Goal: Task Accomplishment & Management: Complete application form

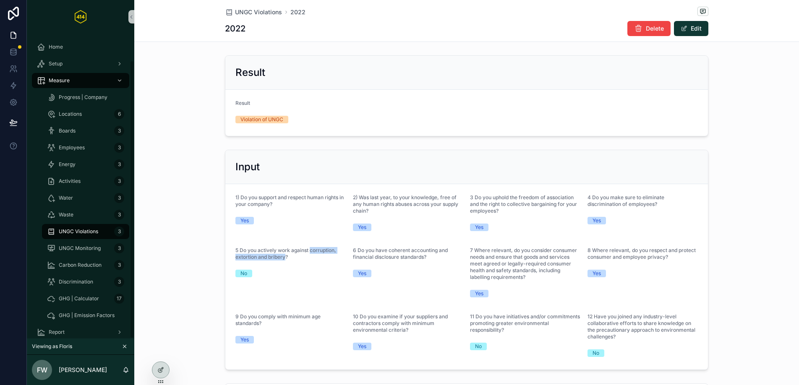
scroll to position [128, 0]
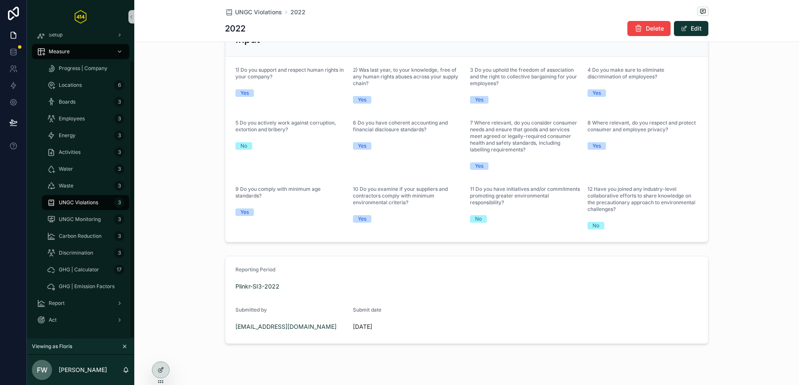
click at [174, 347] on div "Reporting Period Plinkr-SI3-2022 Submitted by [PERSON_NAME][EMAIL_ADDRESS][DOMA…" at bounding box center [466, 300] width 664 height 95
click at [160, 350] on icon at bounding box center [160, 352] width 7 height 7
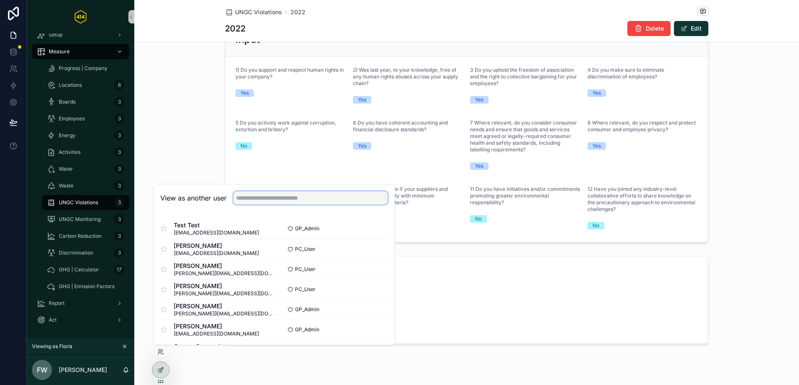
click at [285, 201] on input "text" at bounding box center [310, 197] width 154 height 13
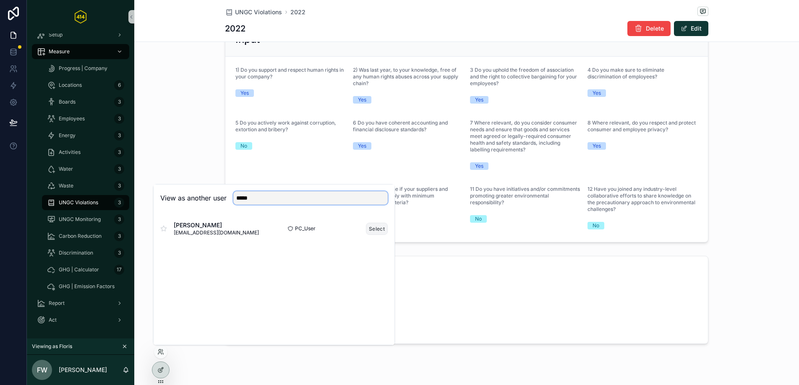
type input "*****"
click at [380, 227] on button "Select" at bounding box center [377, 229] width 22 height 12
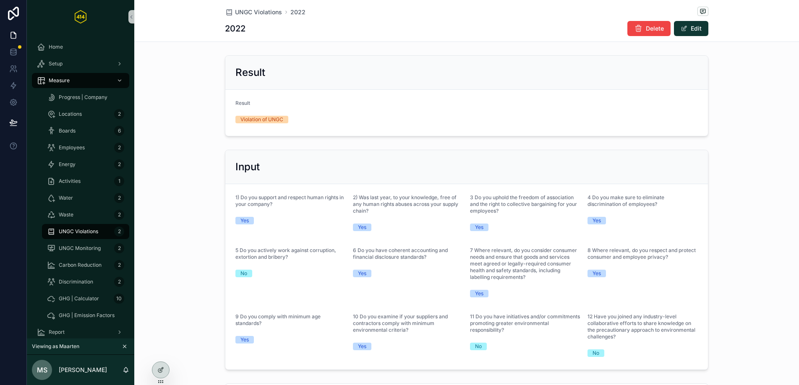
click at [186, 216] on div "Input 1) Do you support and respect human rights in your company? Yes 2) Was la…" at bounding box center [466, 259] width 664 height 227
click at [85, 96] on span "Progress | Company" at bounding box center [83, 97] width 49 height 7
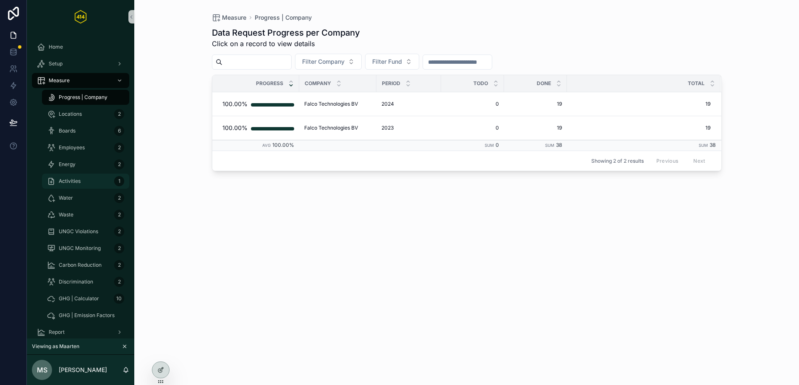
click at [82, 179] on div "Activities 1" at bounding box center [85, 181] width 77 height 13
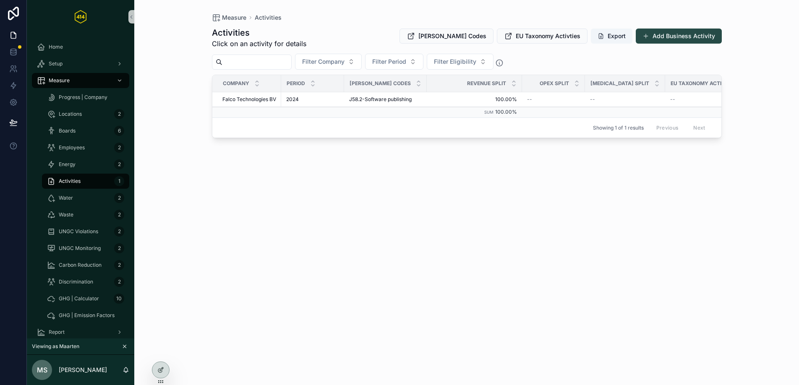
click at [692, 36] on button "Add Business Activity" at bounding box center [679, 36] width 86 height 15
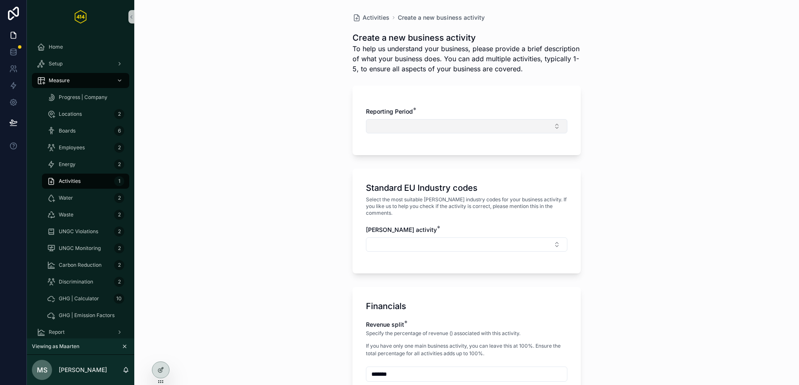
click at [453, 126] on button "Select Button" at bounding box center [466, 126] width 201 height 14
click at [429, 162] on div "Mentech-INZET-2023" at bounding box center [463, 159] width 197 height 13
click at [419, 241] on button "Select Button" at bounding box center [466, 246] width 201 height 14
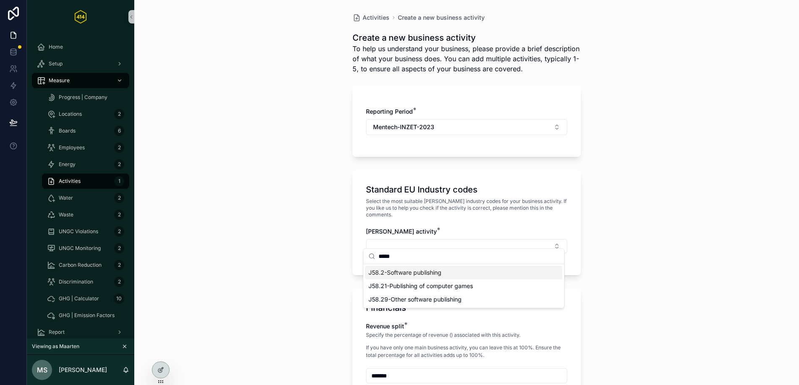
type input "*****"
click at [458, 277] on div "J58.2-Software publishing" at bounding box center [463, 272] width 197 height 13
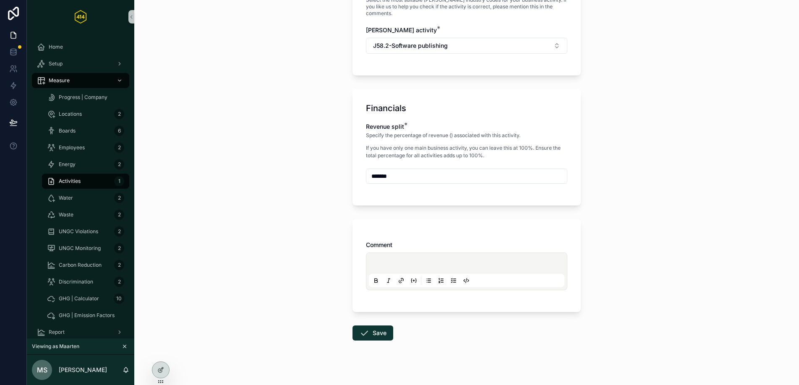
scroll to position [204, 0]
click at [378, 323] on button "Save" at bounding box center [372, 330] width 41 height 15
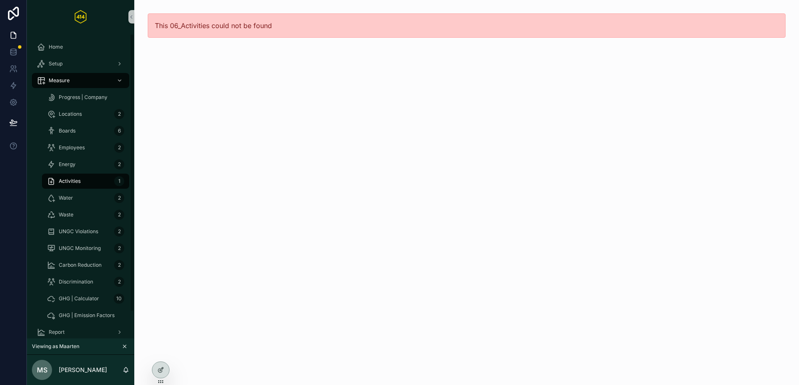
click at [71, 182] on span "Activities" at bounding box center [70, 181] width 22 height 7
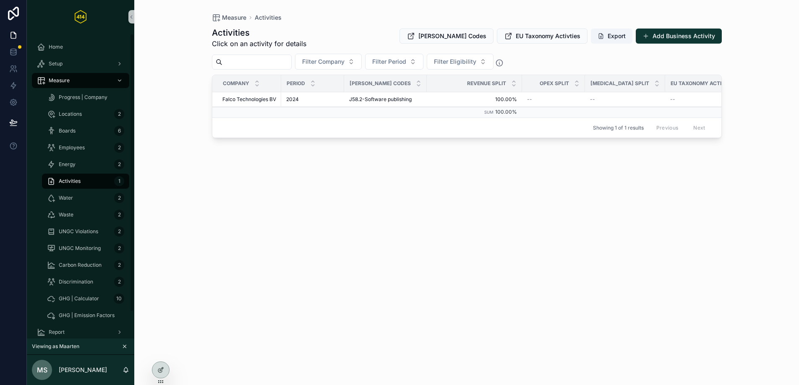
click at [96, 183] on div "Activities 1" at bounding box center [85, 181] width 77 height 13
click at [94, 161] on div "Energy 2" at bounding box center [85, 164] width 77 height 13
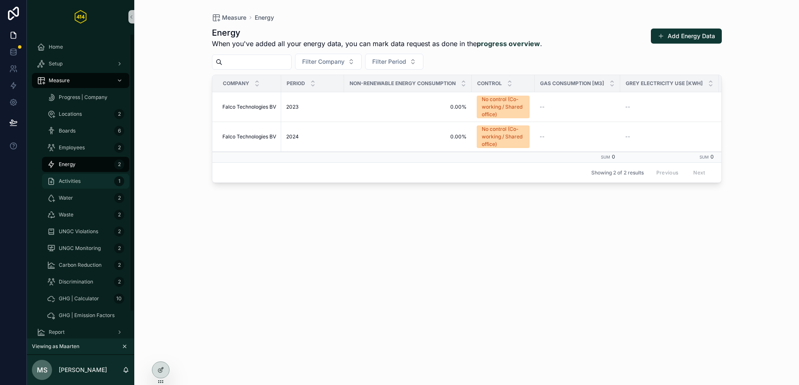
click at [87, 180] on div "Activities 1" at bounding box center [85, 181] width 77 height 13
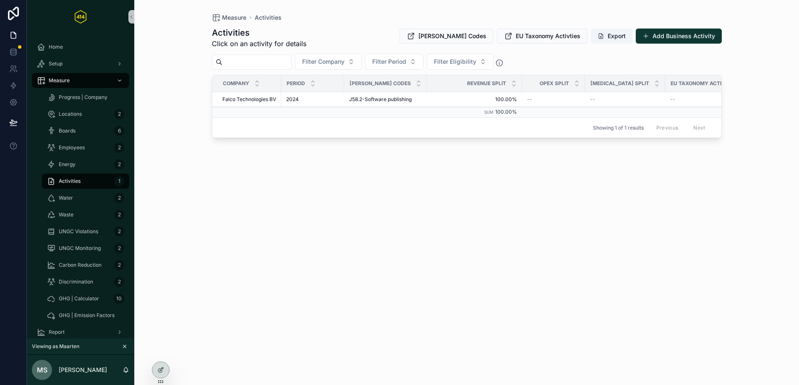
click at [689, 36] on button "Add Business Activity" at bounding box center [679, 36] width 86 height 15
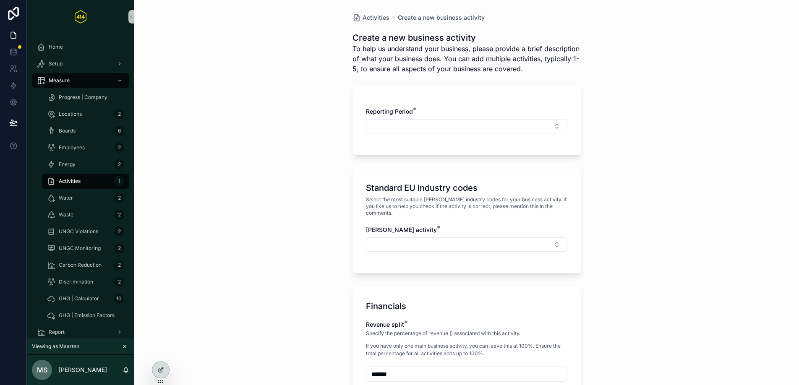
click at [489, 115] on div "Reporting Period *" at bounding box center [466, 111] width 201 height 8
click at [480, 125] on button "Select Button" at bounding box center [466, 126] width 201 height 14
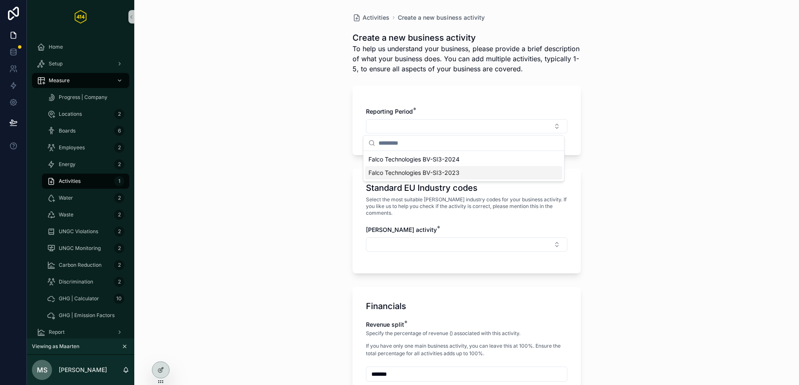
click at [453, 172] on span "Falco Technologies BV-SI3-2023" at bounding box center [413, 173] width 91 height 8
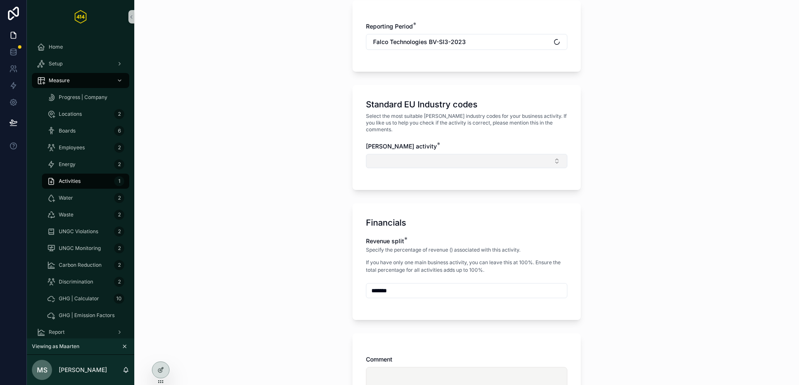
scroll to position [91, 0]
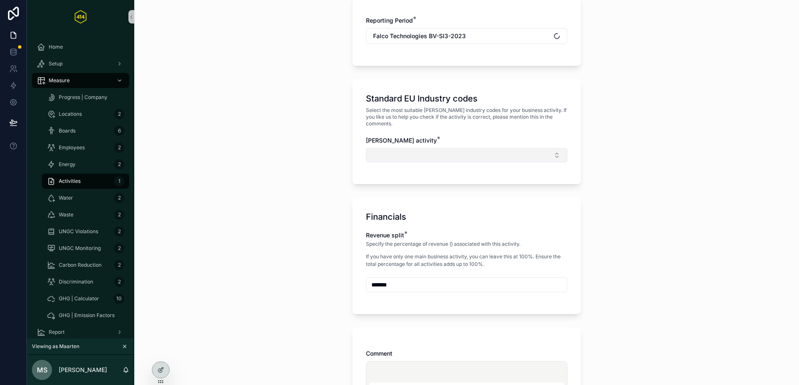
click at [440, 148] on button "Select Button" at bounding box center [466, 155] width 201 height 14
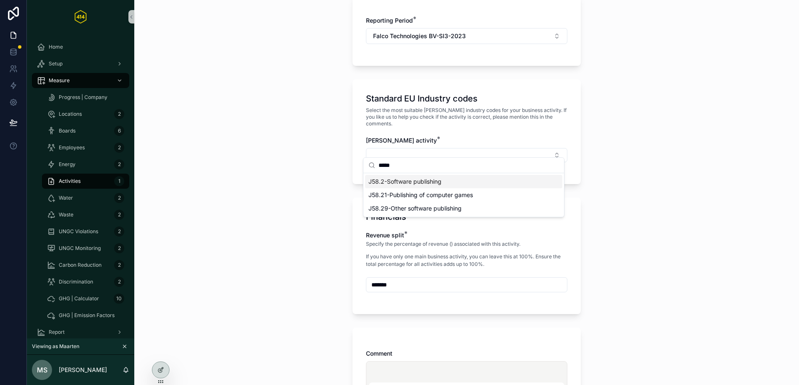
type input "*****"
click at [445, 179] on div "J58.2-Software publishing" at bounding box center [463, 181] width 197 height 13
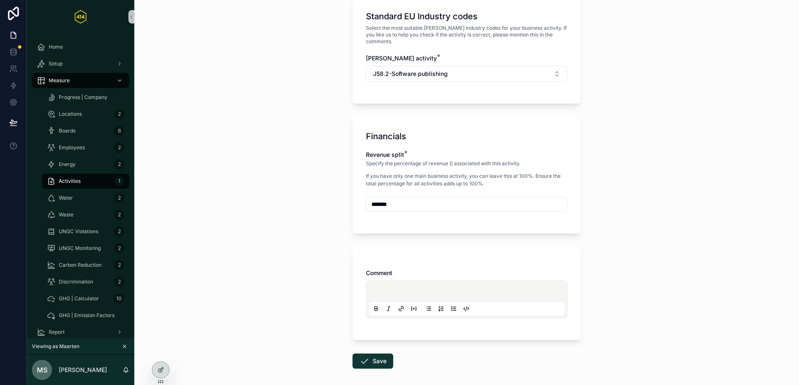
scroll to position [171, 0]
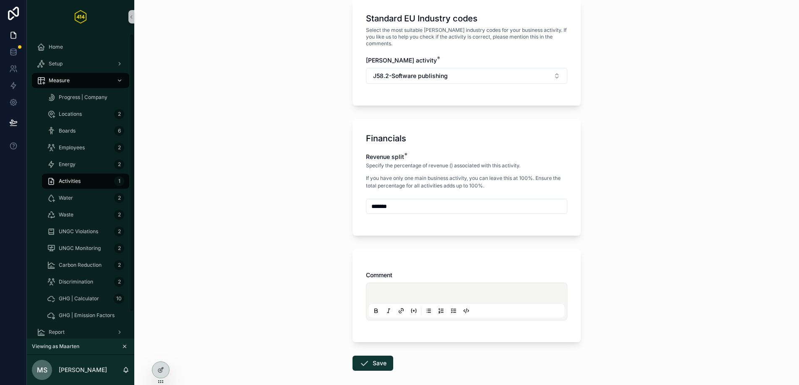
click at [90, 180] on div "Activities 1" at bounding box center [85, 181] width 77 height 13
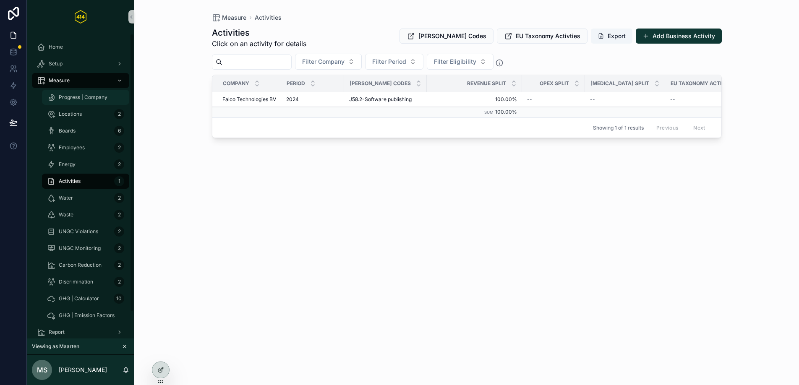
click at [86, 94] on span "Progress | Company" at bounding box center [83, 97] width 49 height 7
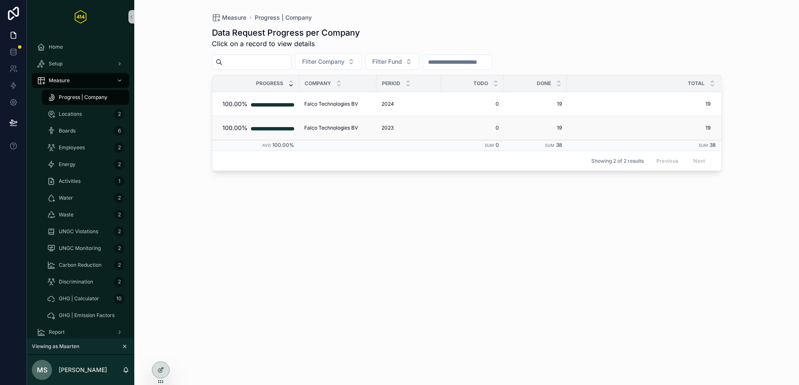
click at [323, 132] on td "Falco Technologies BV Falco Technologies BV" at bounding box center [337, 128] width 77 height 24
click at [322, 129] on span "Falco Technologies BV" at bounding box center [331, 128] width 54 height 7
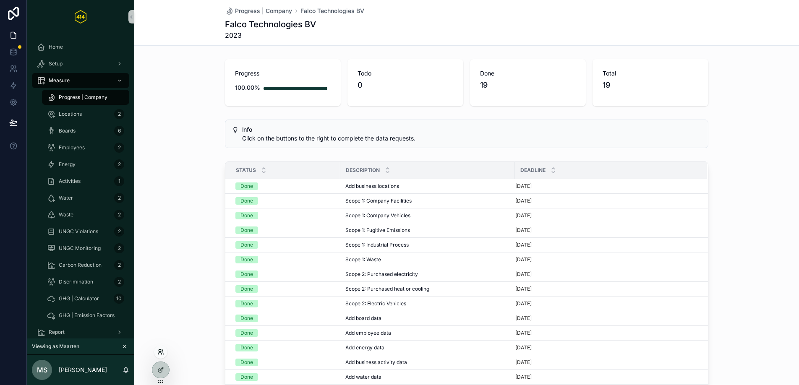
click at [160, 353] on icon at bounding box center [159, 354] width 3 height 2
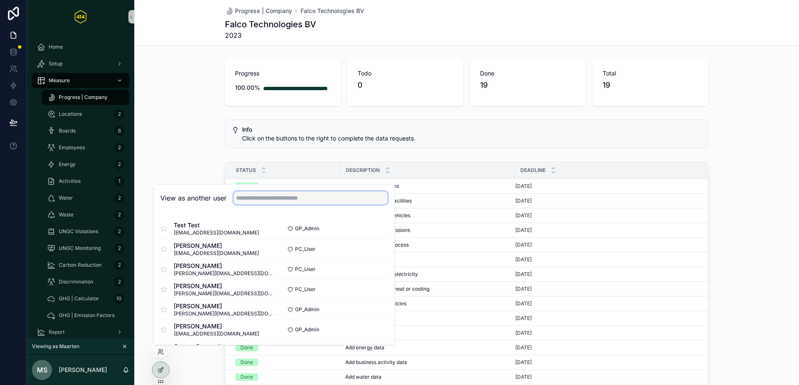
click at [270, 203] on input "text" at bounding box center [310, 197] width 154 height 13
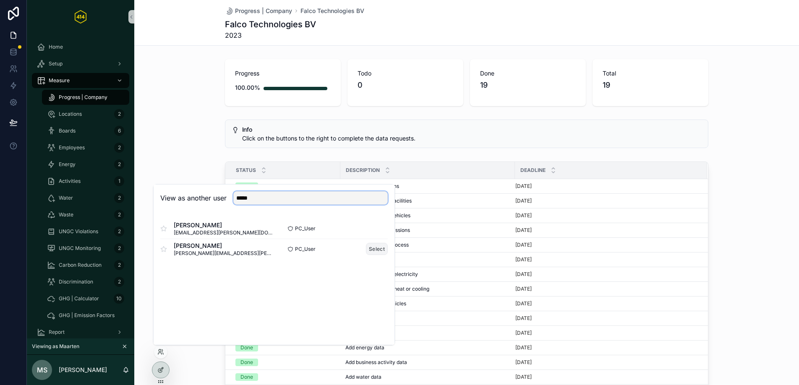
type input "*****"
click at [374, 250] on button "Select" at bounding box center [377, 249] width 22 height 12
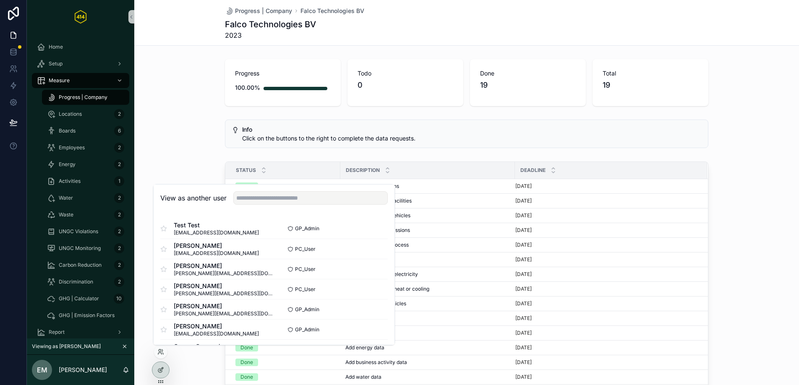
click at [201, 118] on div "Progress | Company Falco Technologies BV Falco Technologies BV 2023 Progress 10…" at bounding box center [466, 192] width 664 height 385
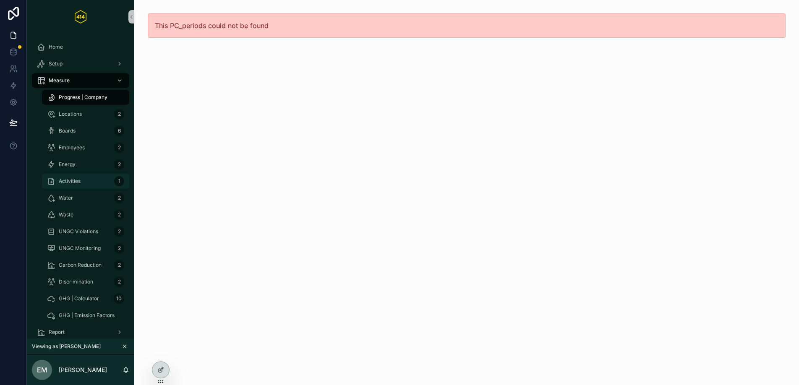
click at [91, 184] on div "Activities 1" at bounding box center [85, 181] width 77 height 13
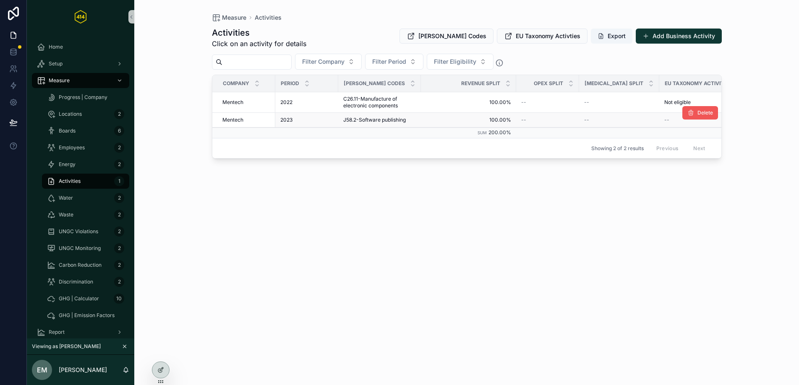
click at [707, 117] on button "Delete" at bounding box center [700, 112] width 36 height 13
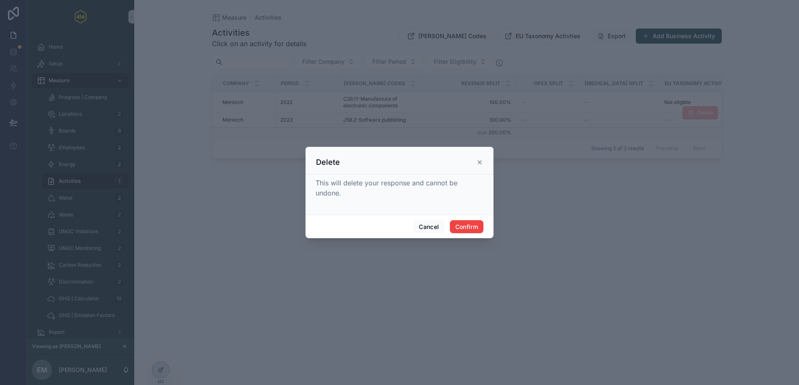
click at [480, 156] on div "Delete" at bounding box center [399, 161] width 188 height 28
click at [476, 166] on div "Delete" at bounding box center [399, 162] width 167 height 10
click at [477, 165] on icon at bounding box center [479, 162] width 7 height 7
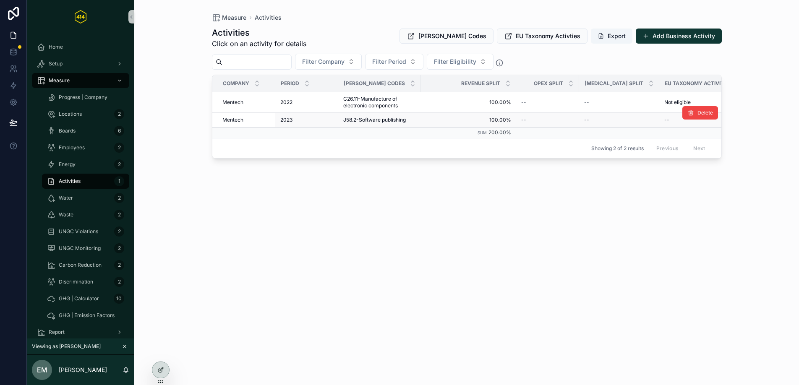
drag, startPoint x: 357, startPoint y: 171, endPoint x: 374, endPoint y: 165, distance: 17.6
click at [374, 165] on div "Activities Click on an activity for details NACE Codes EU Taxonomy Activties Ex…" at bounding box center [467, 198] width 510 height 353
click at [703, 118] on button "Delete" at bounding box center [700, 112] width 36 height 13
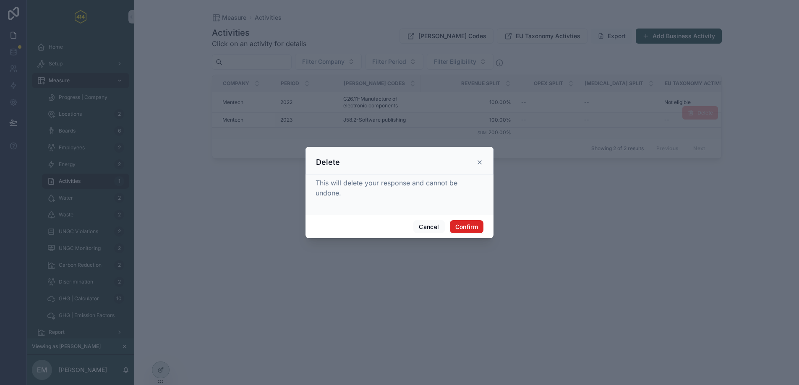
click at [471, 228] on button "Confirm" at bounding box center [467, 226] width 34 height 13
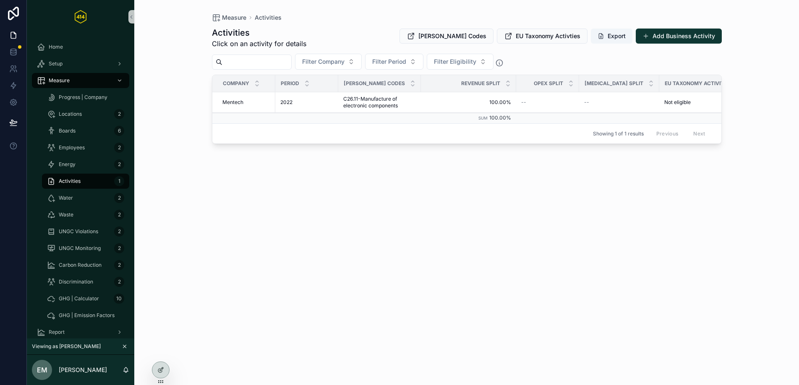
click at [67, 180] on span "Activities" at bounding box center [70, 181] width 22 height 7
click at [84, 159] on div "Energy 2" at bounding box center [85, 164] width 77 height 13
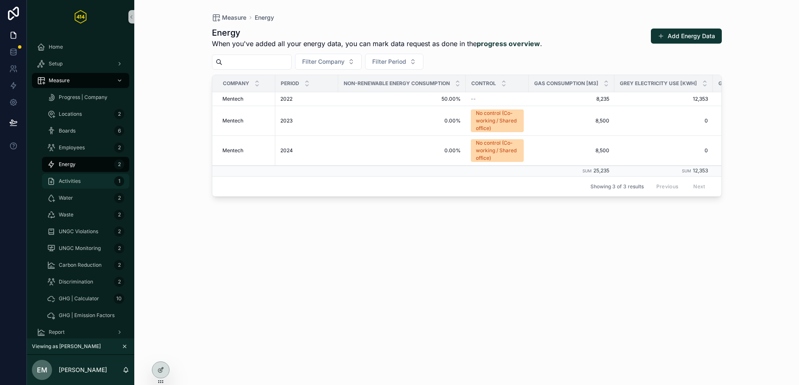
click at [88, 181] on div "Activities 1" at bounding box center [85, 181] width 77 height 13
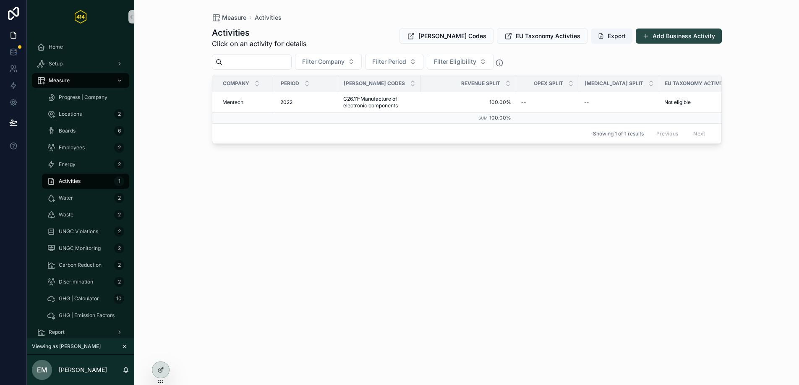
click at [675, 36] on button "Add Business Activity" at bounding box center [679, 36] width 86 height 15
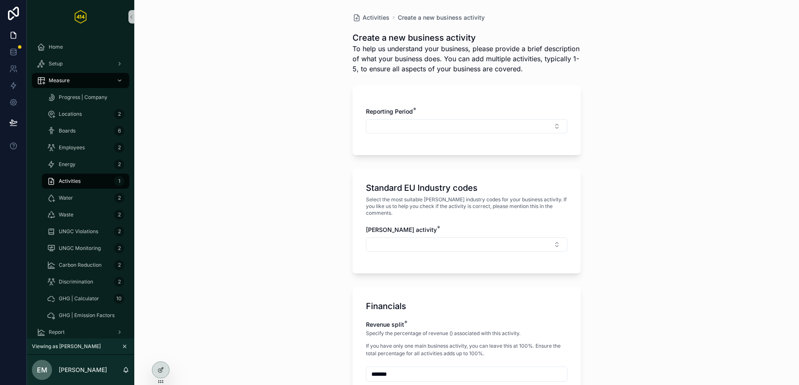
click at [534, 118] on div "Reporting Period *" at bounding box center [466, 120] width 201 height 26
click at [528, 124] on button "Select Button" at bounding box center [466, 126] width 201 height 14
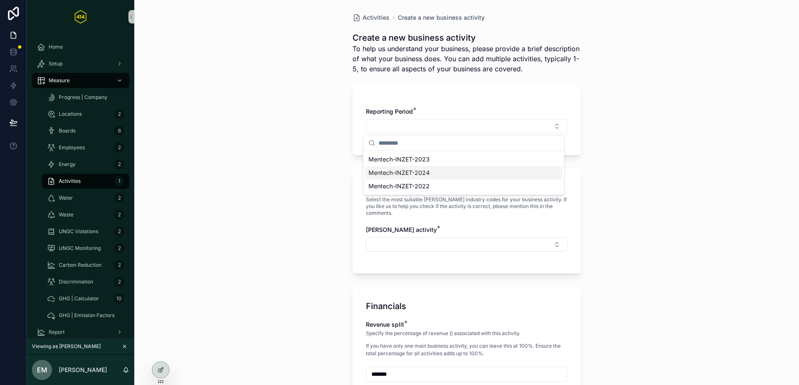
click at [498, 172] on div "Mentech-INZET-2024" at bounding box center [463, 172] width 197 height 13
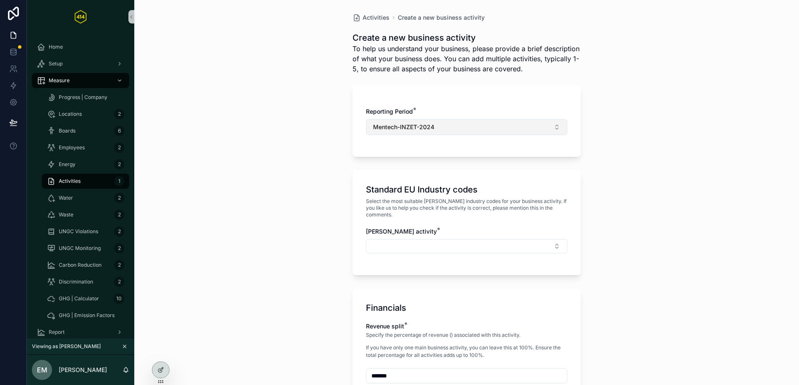
click at [500, 128] on button "Mentech-INZET-2024" at bounding box center [466, 127] width 201 height 16
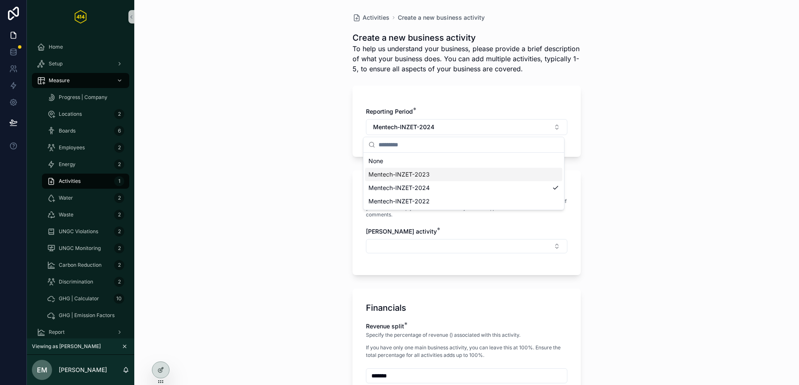
click at [467, 175] on div "Mentech-INZET-2023" at bounding box center [463, 174] width 197 height 13
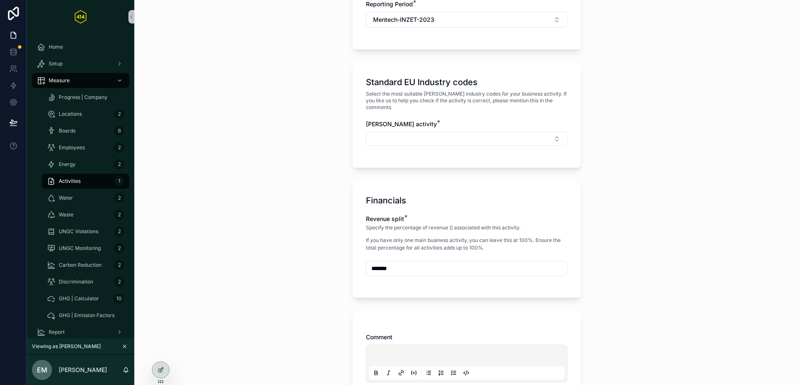
scroll to position [109, 0]
click at [459, 135] on button "Select Button" at bounding box center [466, 137] width 201 height 14
type input "******"
drag, startPoint x: 458, startPoint y: 166, endPoint x: 454, endPoint y: 169, distance: 4.8
click at [458, 166] on span "C26.11-Manufacture of electronic components" at bounding box center [431, 163] width 127 height 8
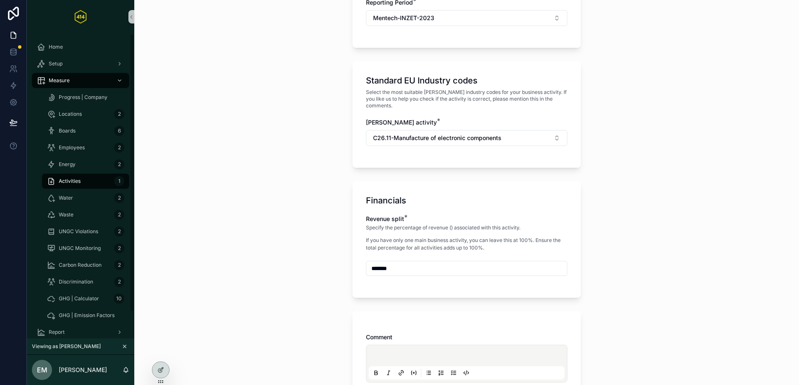
click at [91, 184] on div "Activities 1" at bounding box center [85, 181] width 77 height 13
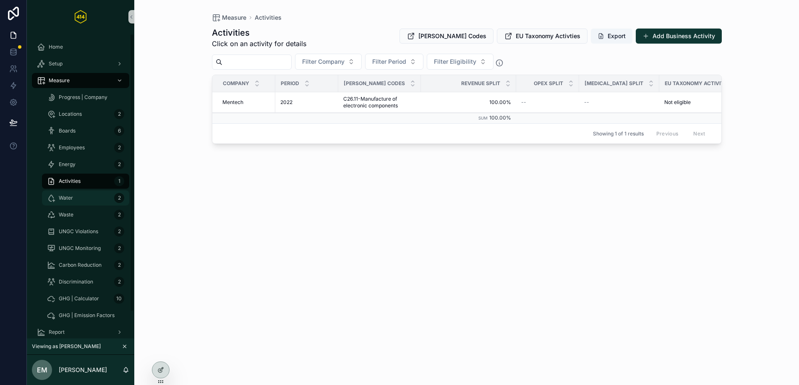
click at [63, 203] on div "Water 2" at bounding box center [85, 197] width 77 height 13
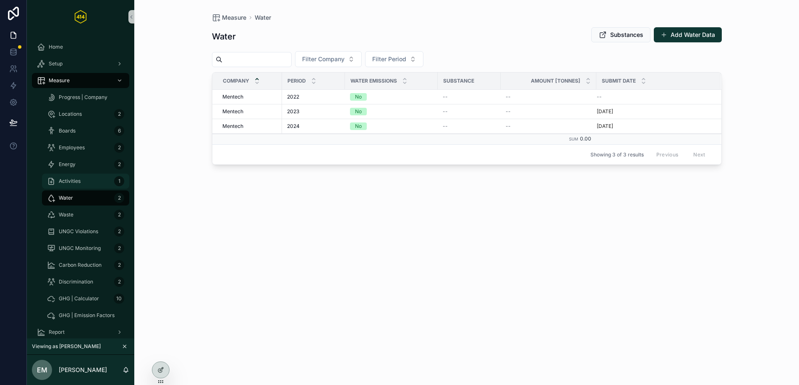
click at [89, 183] on div "Activities 1" at bounding box center [85, 181] width 77 height 13
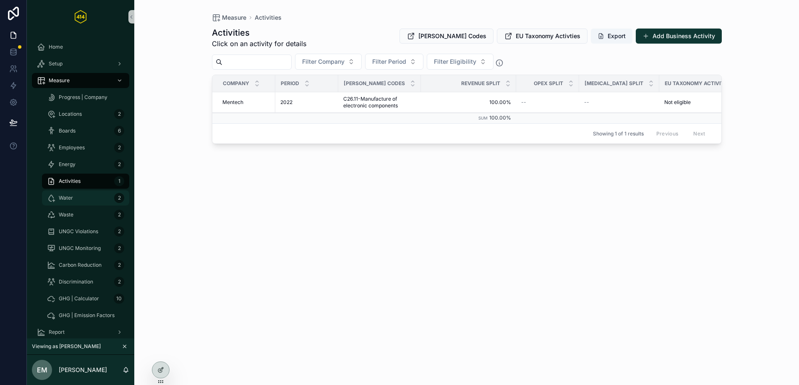
click at [93, 200] on div "Water 2" at bounding box center [85, 197] width 77 height 13
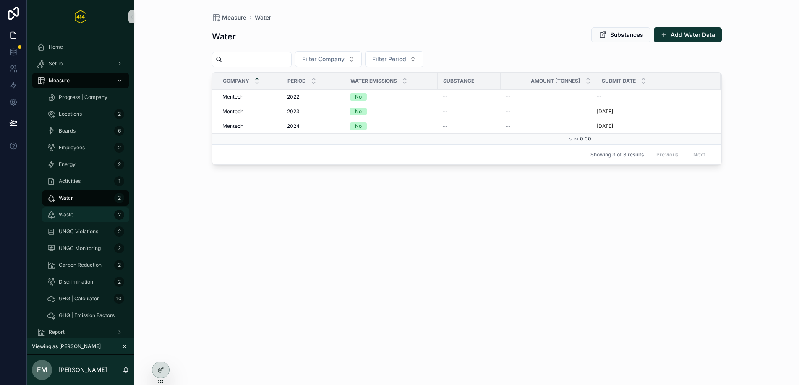
click at [92, 217] on div "Waste 2" at bounding box center [85, 214] width 77 height 13
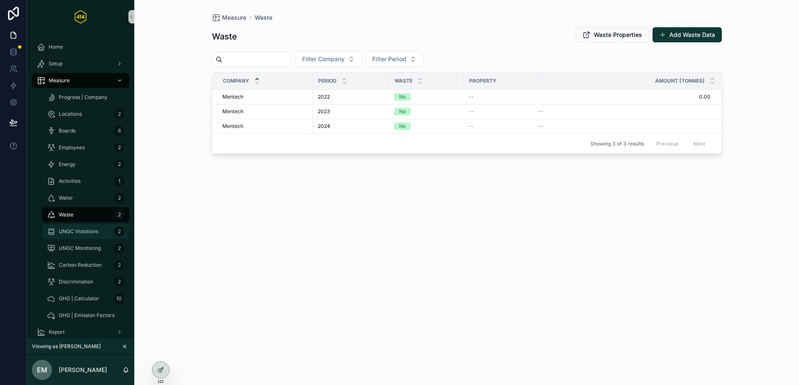
click at [87, 232] on span "UNGC Violations" at bounding box center [78, 231] width 39 height 7
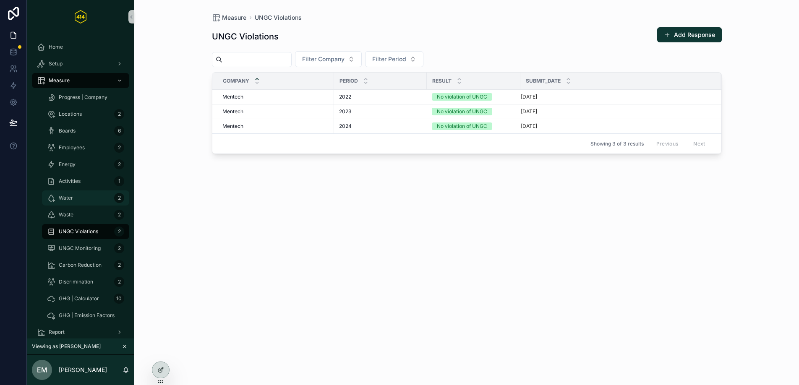
click at [89, 197] on div "Water 2" at bounding box center [85, 197] width 77 height 13
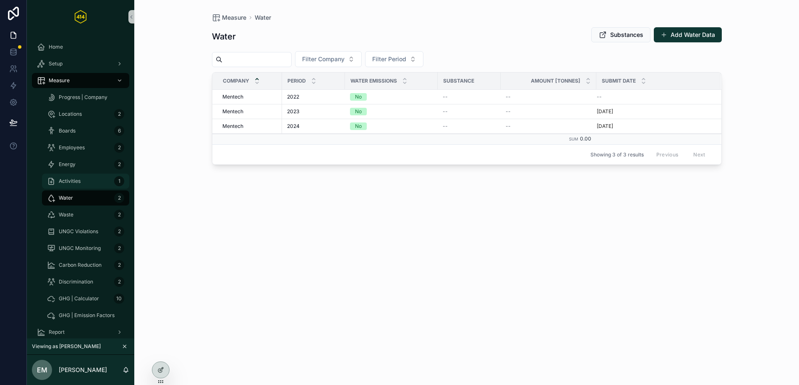
click at [98, 184] on div "Activities 1" at bounding box center [85, 181] width 77 height 13
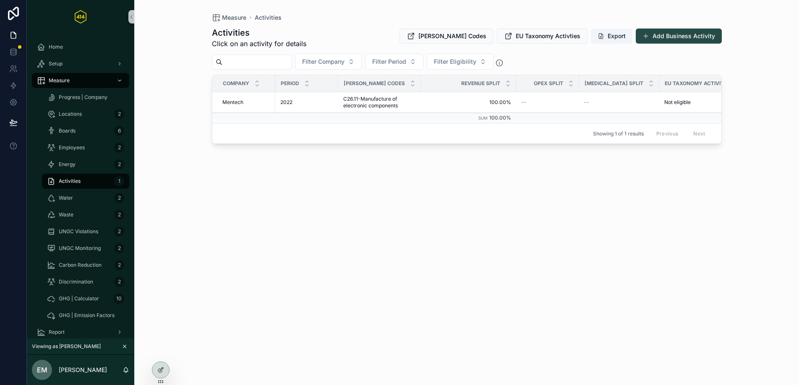
click at [670, 37] on button "Add Business Activity" at bounding box center [679, 36] width 86 height 15
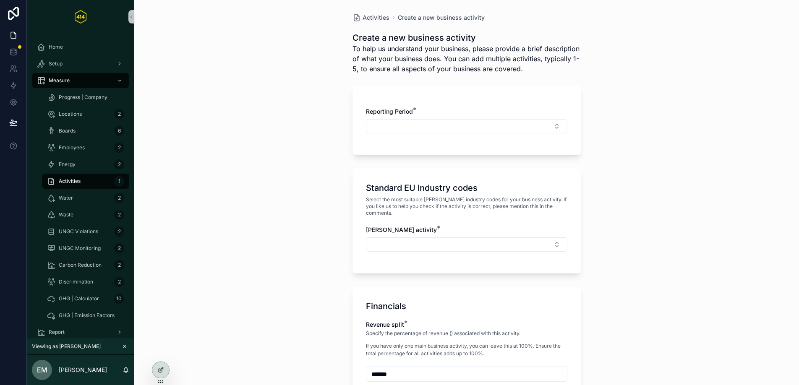
click at [466, 135] on div "Reporting Period *" at bounding box center [466, 124] width 201 height 34
click at [461, 125] on button "Select Button" at bounding box center [466, 126] width 201 height 14
type input "*"
drag, startPoint x: 492, startPoint y: 164, endPoint x: 478, endPoint y: 169, distance: 15.7
click at [492, 164] on div "Mentech-INZET-2023" at bounding box center [463, 159] width 197 height 13
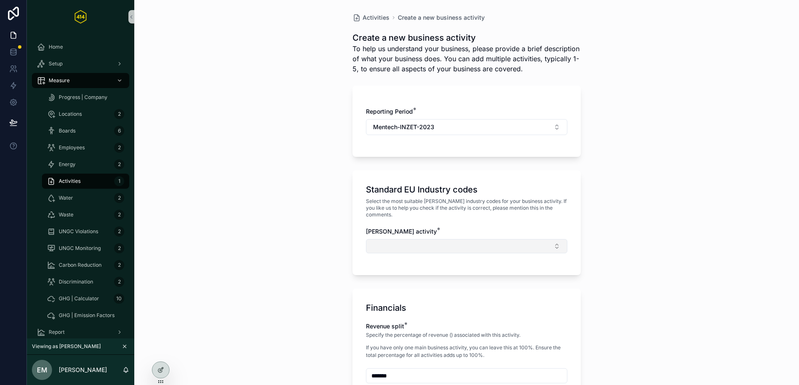
click at [434, 239] on button "Select Button" at bounding box center [466, 246] width 201 height 14
type input "******"
click at [452, 274] on span "C26.11-Manufacture of electronic components" at bounding box center [431, 272] width 127 height 8
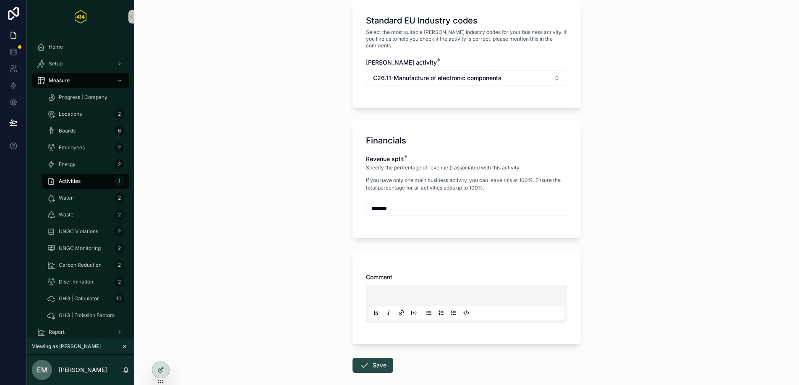
scroll to position [170, 0]
click at [368, 358] on button "Save" at bounding box center [372, 364] width 41 height 15
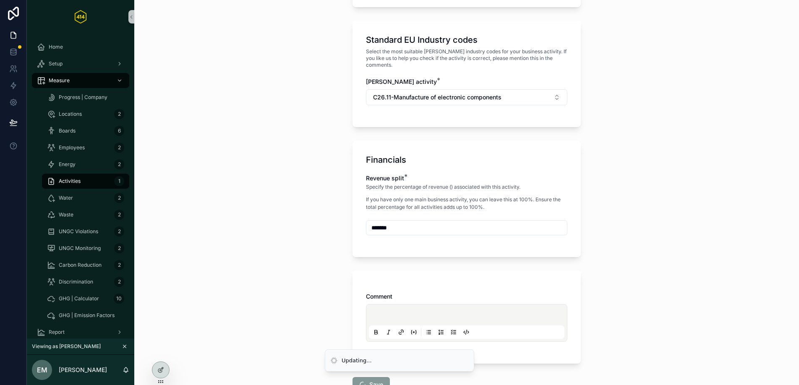
scroll to position [0, 0]
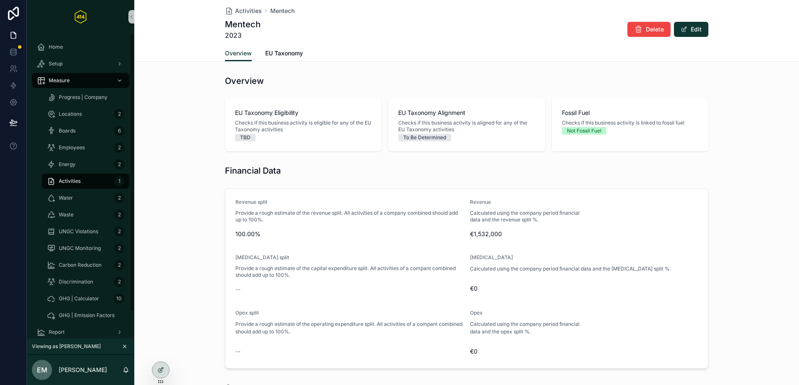
click at [91, 181] on div "Activities 1" at bounding box center [85, 181] width 77 height 13
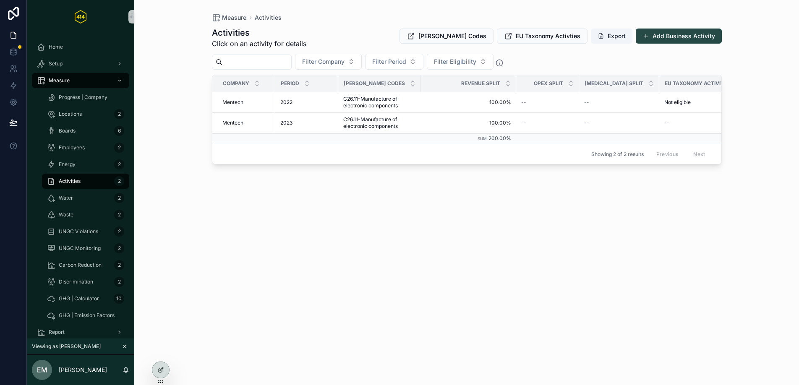
click at [669, 34] on button "Add Business Activity" at bounding box center [679, 36] width 86 height 15
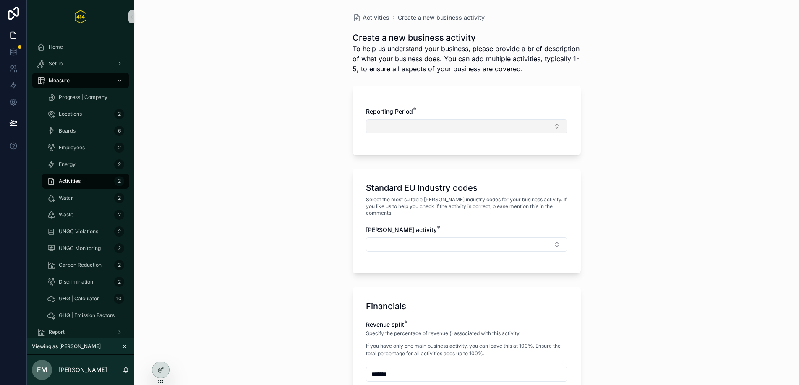
click at [498, 122] on button "Select Button" at bounding box center [466, 126] width 201 height 14
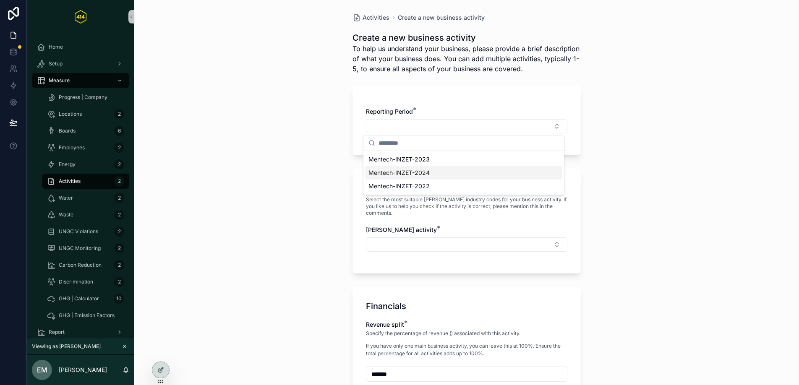
click at [450, 173] on div "Mentech-INZET-2024" at bounding box center [463, 172] width 197 height 13
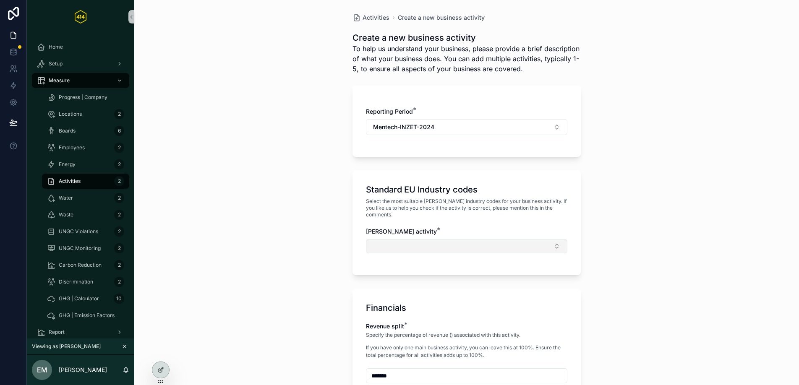
click at [432, 239] on button "Select Button" at bounding box center [466, 246] width 201 height 14
type input "******"
click at [451, 277] on div "C26.11-Manufacture of electronic components" at bounding box center [463, 272] width 197 height 13
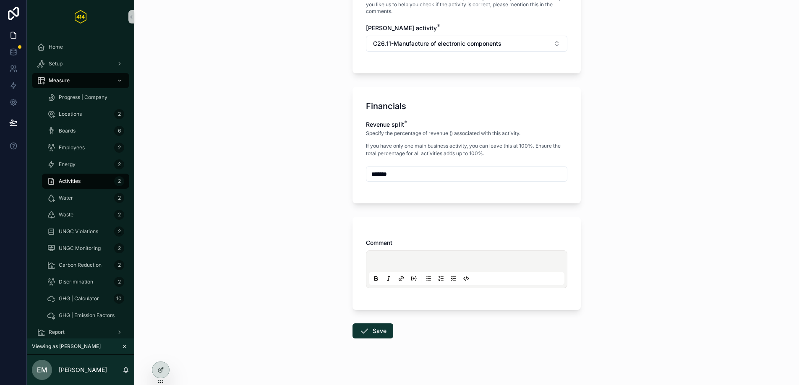
scroll to position [204, 0]
click at [373, 324] on button "Save" at bounding box center [372, 330] width 41 height 15
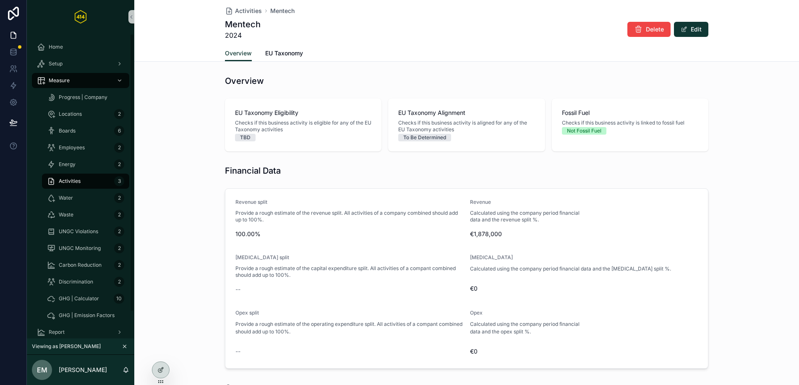
click at [96, 182] on div "Activities 3" at bounding box center [85, 181] width 77 height 13
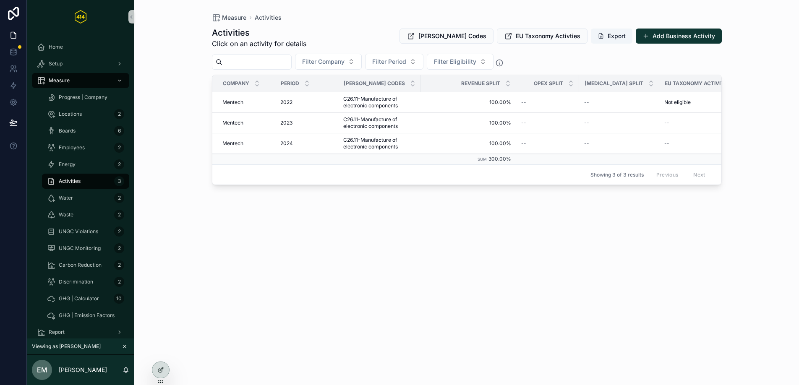
click at [395, 227] on div "Activities Click on an activity for details NACE Codes EU Taxonomy Activties Ex…" at bounding box center [467, 198] width 510 height 353
click at [102, 169] on div "Energy 2" at bounding box center [85, 164] width 77 height 13
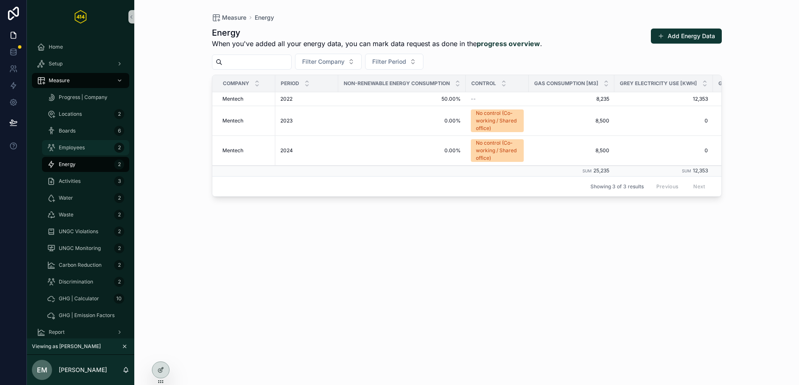
click at [94, 151] on div "Employees 2" at bounding box center [85, 147] width 77 height 13
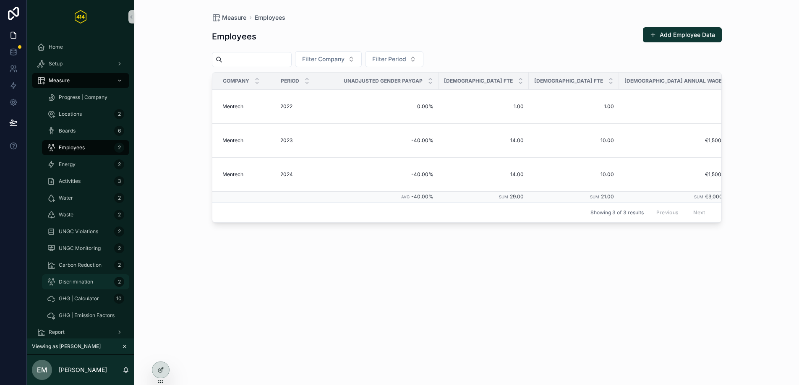
click at [71, 281] on span "Discrimination" at bounding box center [76, 282] width 34 height 7
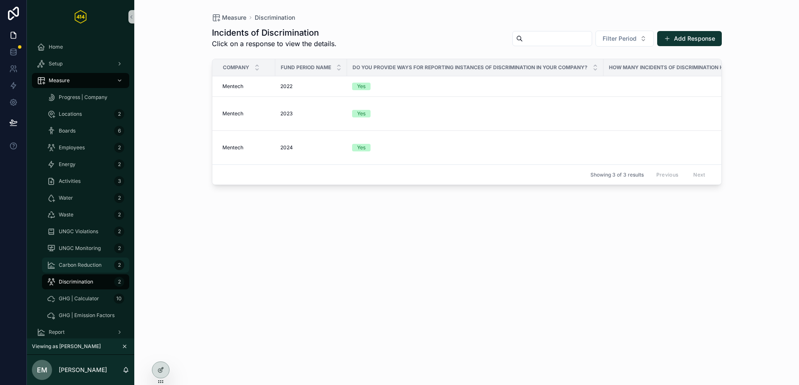
click at [76, 270] on div "Carbon Reduction 2" at bounding box center [85, 264] width 77 height 13
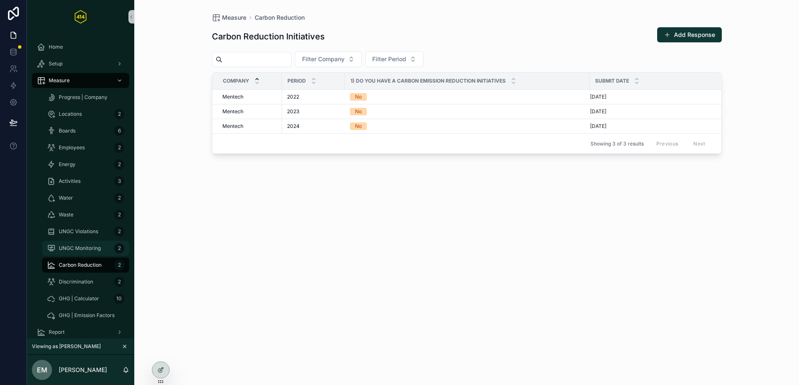
click at [72, 253] on div "UNGC Monitoring 2" at bounding box center [85, 248] width 77 height 13
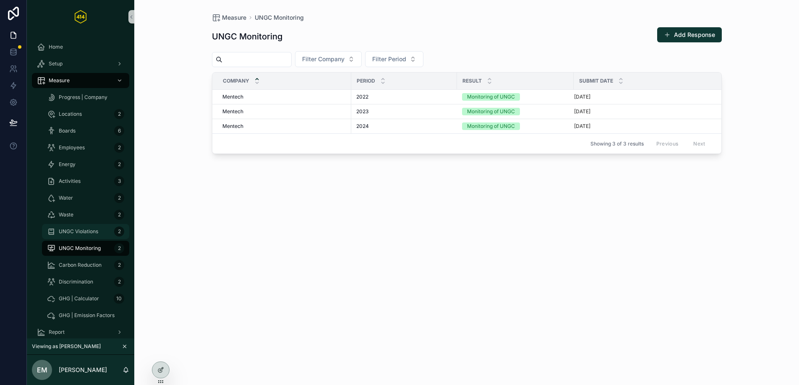
click at [73, 232] on span "UNGC Violations" at bounding box center [78, 231] width 39 height 7
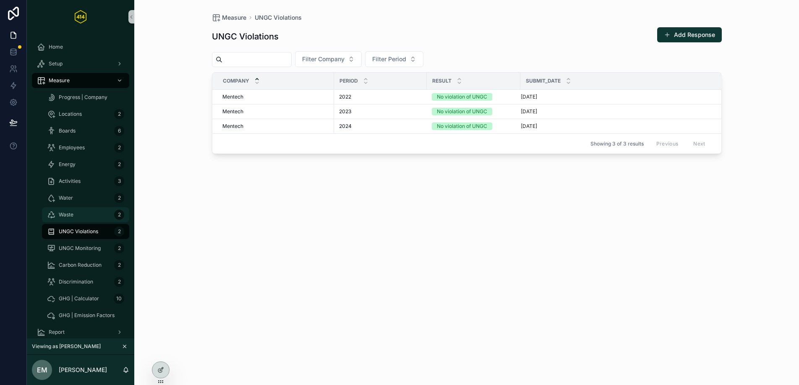
click at [81, 215] on div "Waste 2" at bounding box center [85, 214] width 77 height 13
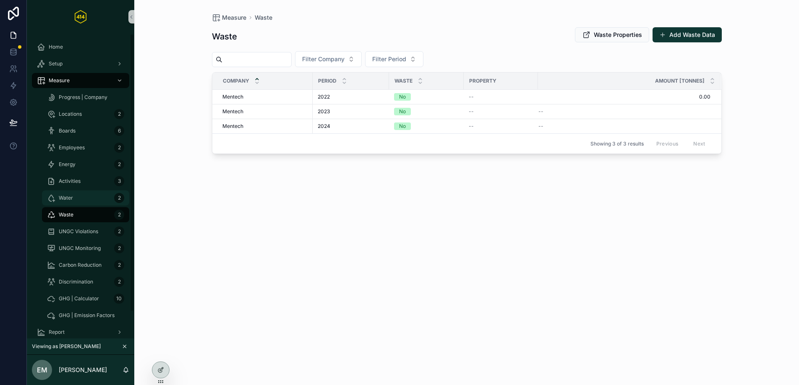
click at [82, 198] on div "Water 2" at bounding box center [85, 197] width 77 height 13
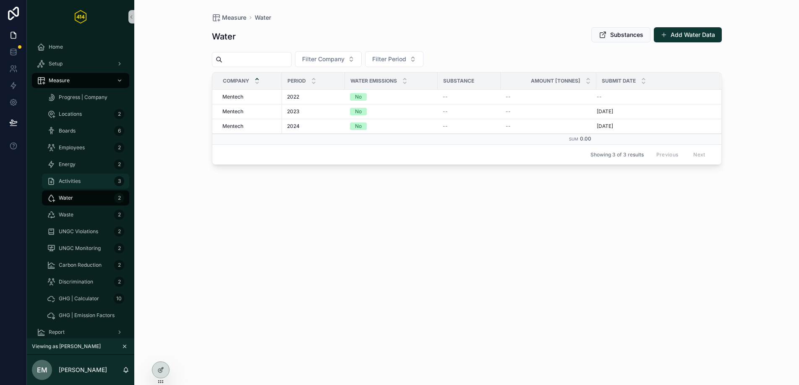
click at [81, 188] on link "Activities 3" at bounding box center [85, 181] width 87 height 15
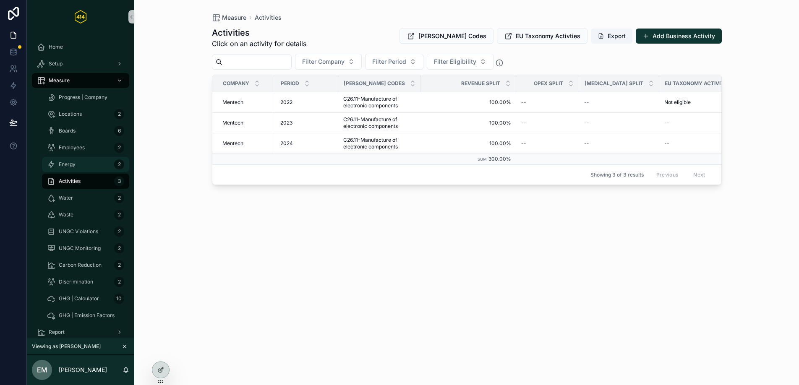
click at [79, 165] on div "Energy 2" at bounding box center [85, 164] width 77 height 13
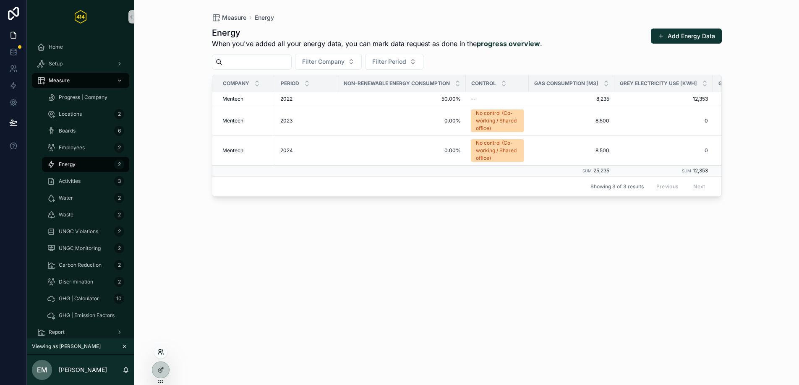
click at [162, 350] on icon at bounding box center [160, 352] width 7 height 7
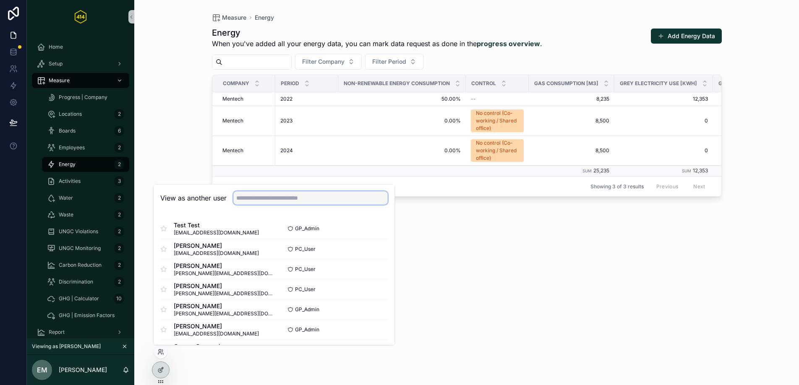
click at [295, 204] on input "text" at bounding box center [310, 197] width 154 height 13
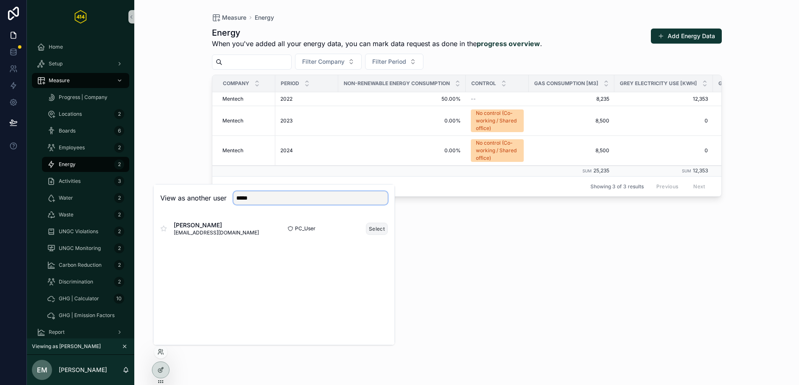
type input "*****"
click at [382, 231] on button "Select" at bounding box center [377, 229] width 22 height 12
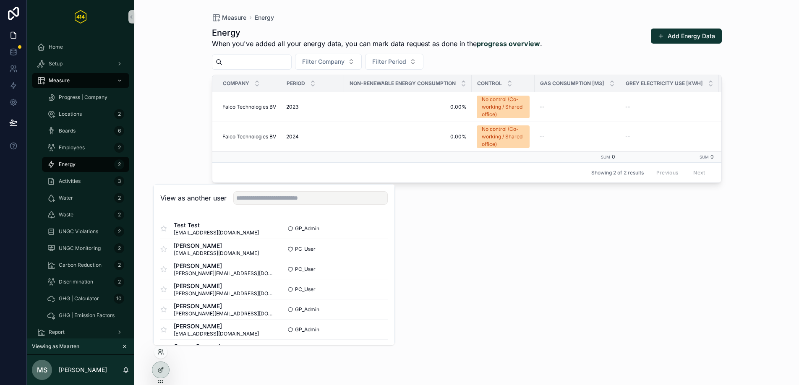
click at [513, 254] on div "Energy When you've added all your energy data, you can mark data request as don…" at bounding box center [467, 198] width 510 height 353
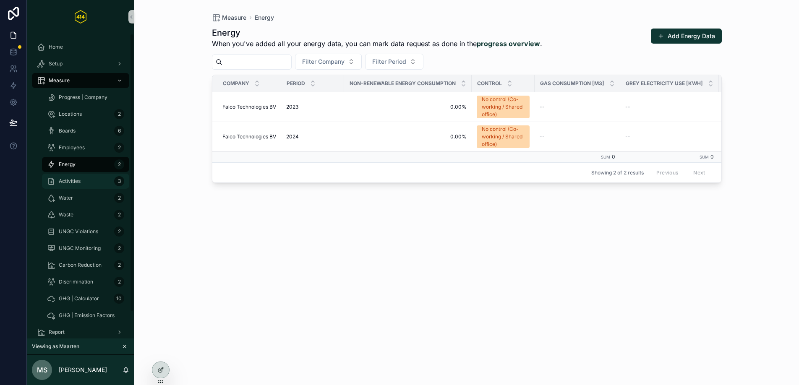
click at [87, 175] on div "Activities 3" at bounding box center [85, 181] width 77 height 13
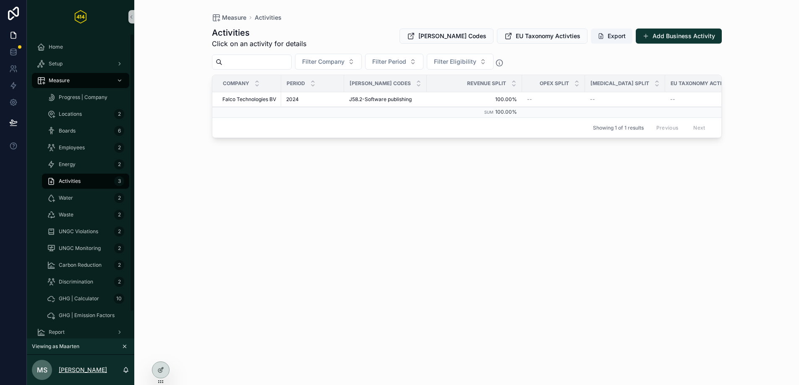
click at [90, 371] on p "[PERSON_NAME]" at bounding box center [83, 370] width 48 height 8
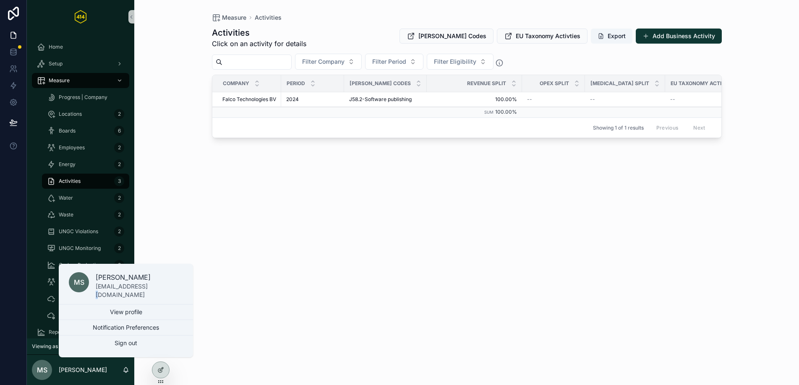
click at [145, 290] on p "[EMAIL_ADDRESS][DOMAIN_NAME]" at bounding box center [139, 290] width 87 height 17
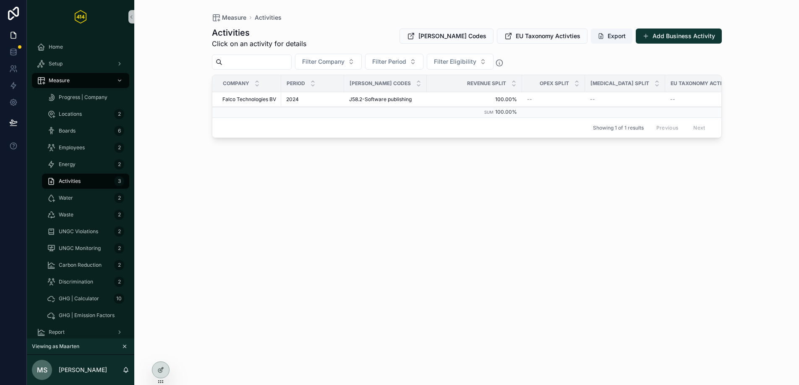
click at [146, 290] on div "Measure Activities Activities Click on an activity for details NACE Codes EU Ta…" at bounding box center [466, 192] width 664 height 385
click at [445, 210] on div "Activities Click on an activity for details NACE Codes EU Taxonomy Activties Ex…" at bounding box center [467, 198] width 510 height 353
click at [335, 193] on div "Activities Click on an activity for details NACE Codes EU Taxonomy Activties Ex…" at bounding box center [467, 198] width 510 height 353
click at [687, 40] on button "Add Business Activity" at bounding box center [679, 36] width 86 height 15
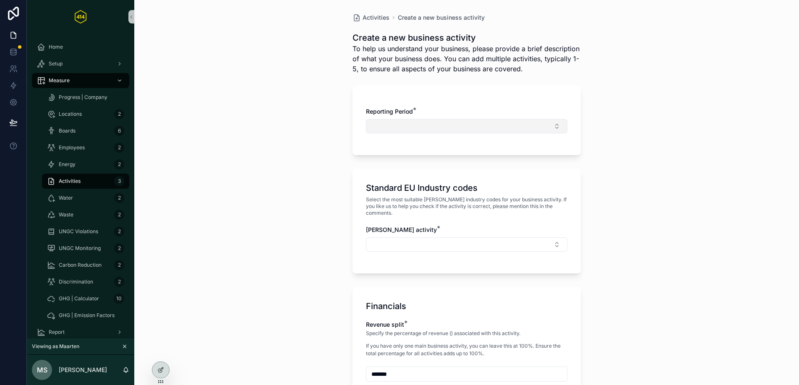
click at [470, 122] on button "Select Button" at bounding box center [466, 126] width 201 height 14
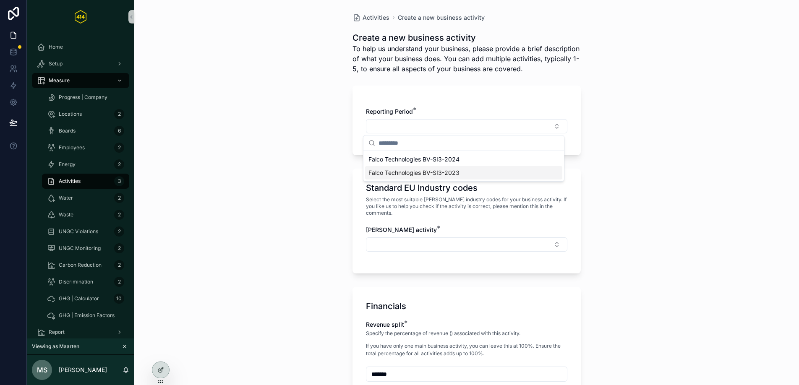
click at [281, 198] on div "Activities Create a new business activity Create a new business activity To hel…" at bounding box center [466, 192] width 664 height 385
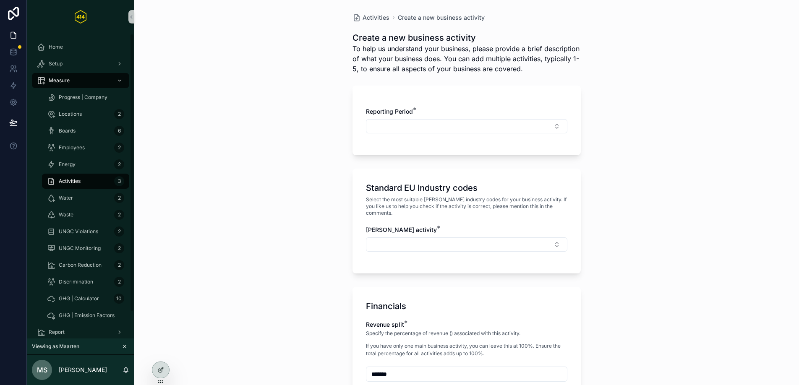
click at [110, 184] on div "Activities 3" at bounding box center [85, 181] width 77 height 13
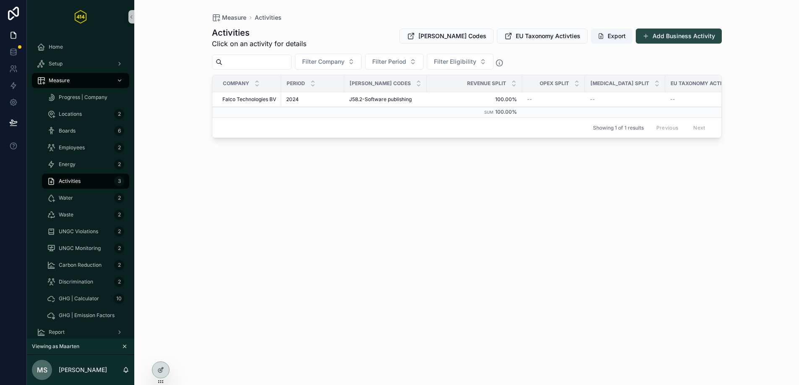
click at [684, 41] on button "Add Business Activity" at bounding box center [679, 36] width 86 height 15
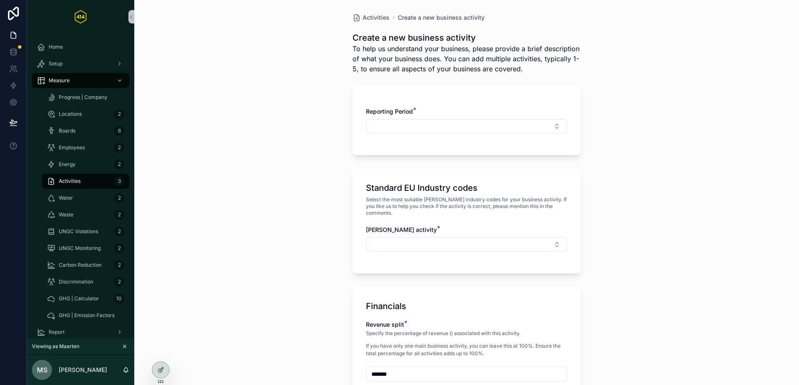
click at [446, 136] on div "Reporting Period *" at bounding box center [466, 124] width 201 height 34
click at [446, 126] on button "Select Button" at bounding box center [466, 126] width 201 height 14
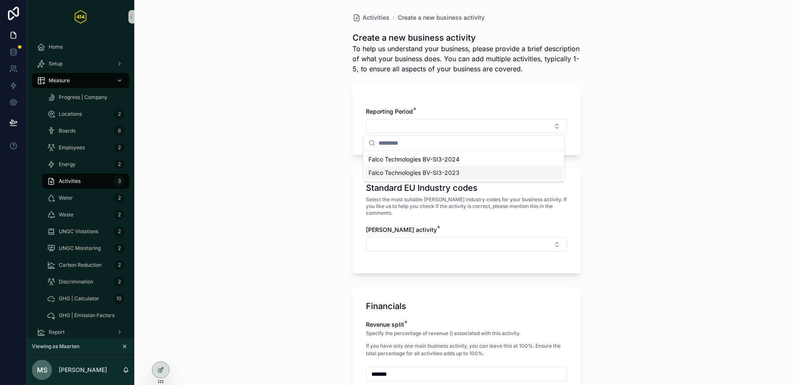
click at [433, 175] on span "Falco Technologies BV-SI3-2023" at bounding box center [413, 173] width 91 height 8
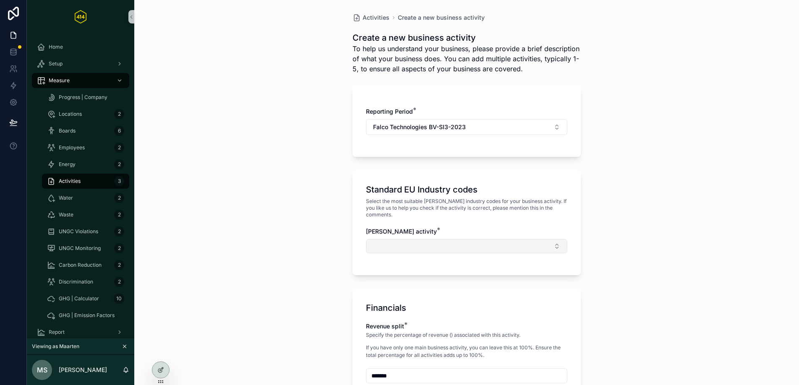
click at [412, 239] on button "Select Button" at bounding box center [466, 246] width 201 height 14
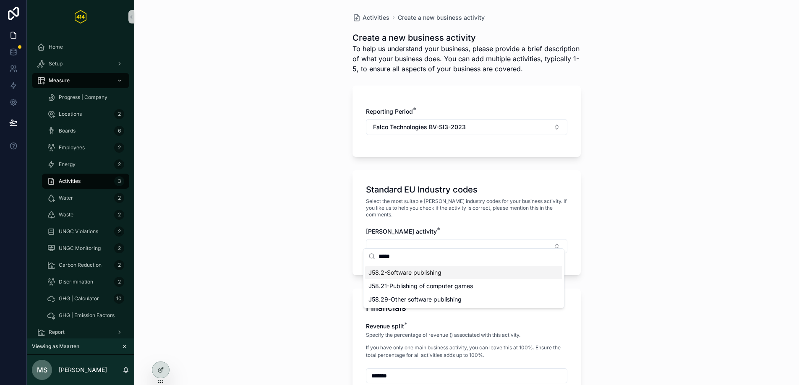
type input "*****"
click at [474, 272] on div "J58.2-Software publishing" at bounding box center [463, 272] width 197 height 13
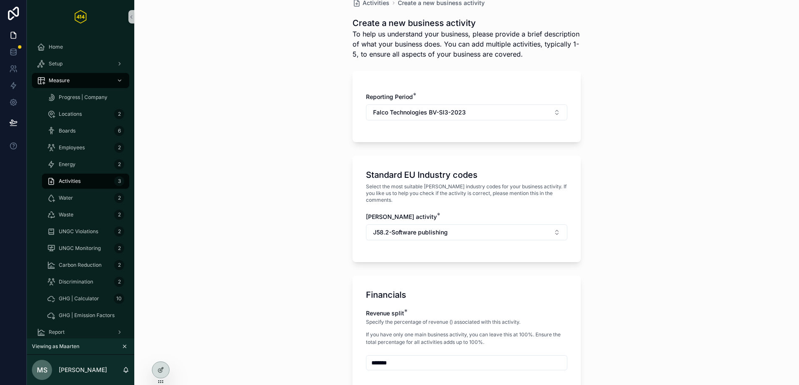
scroll to position [204, 0]
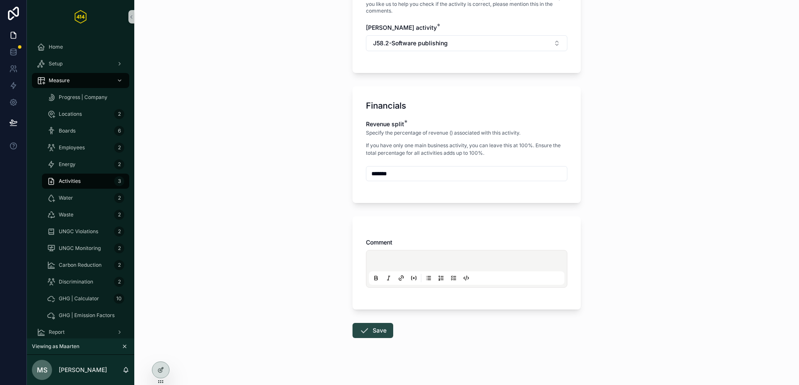
click at [373, 324] on button "Save" at bounding box center [372, 330] width 41 height 15
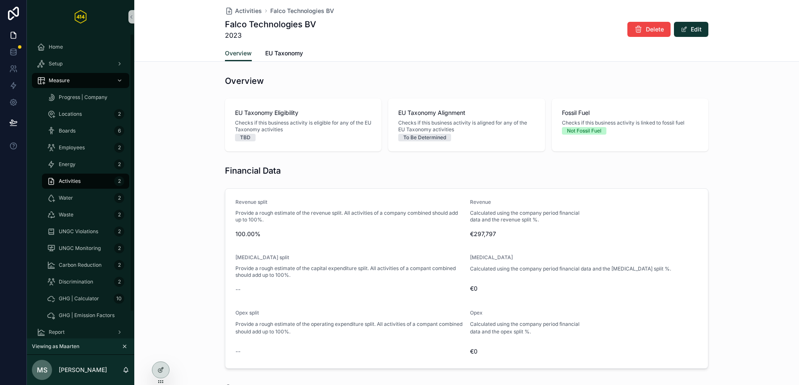
click at [95, 182] on div "Activities 2" at bounding box center [85, 181] width 77 height 13
